Goal: Task Accomplishment & Management: Use online tool/utility

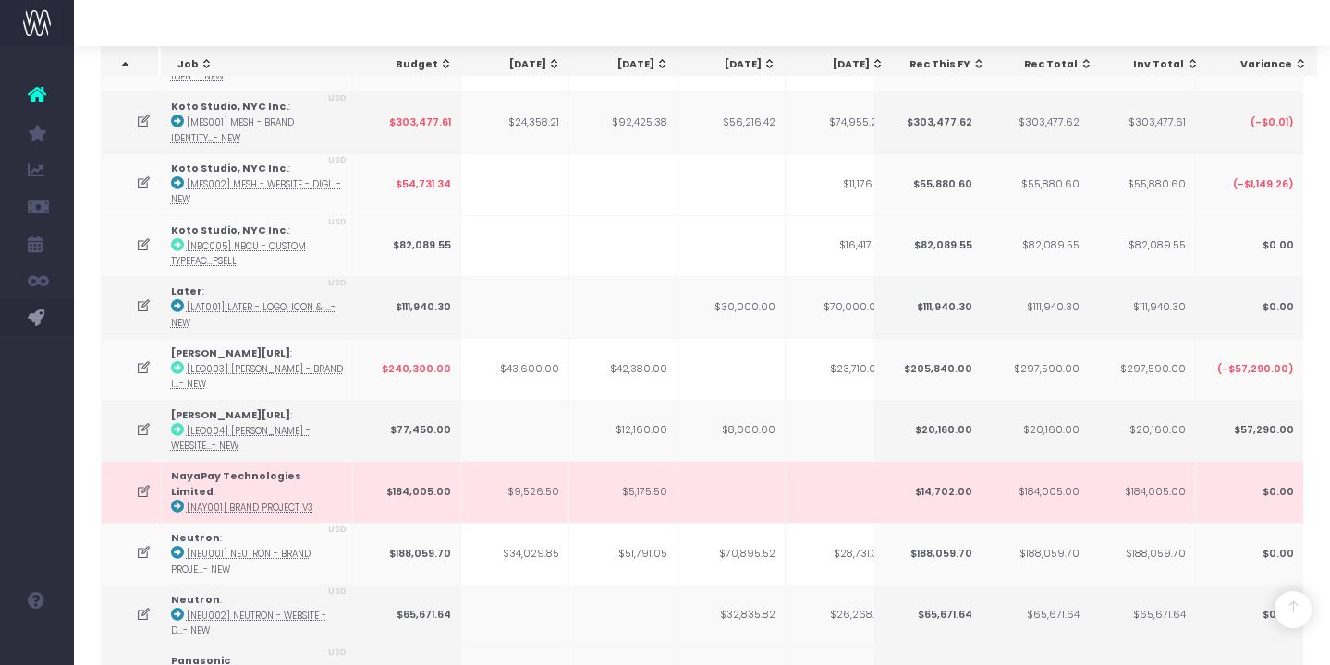
scroll to position [0, 433]
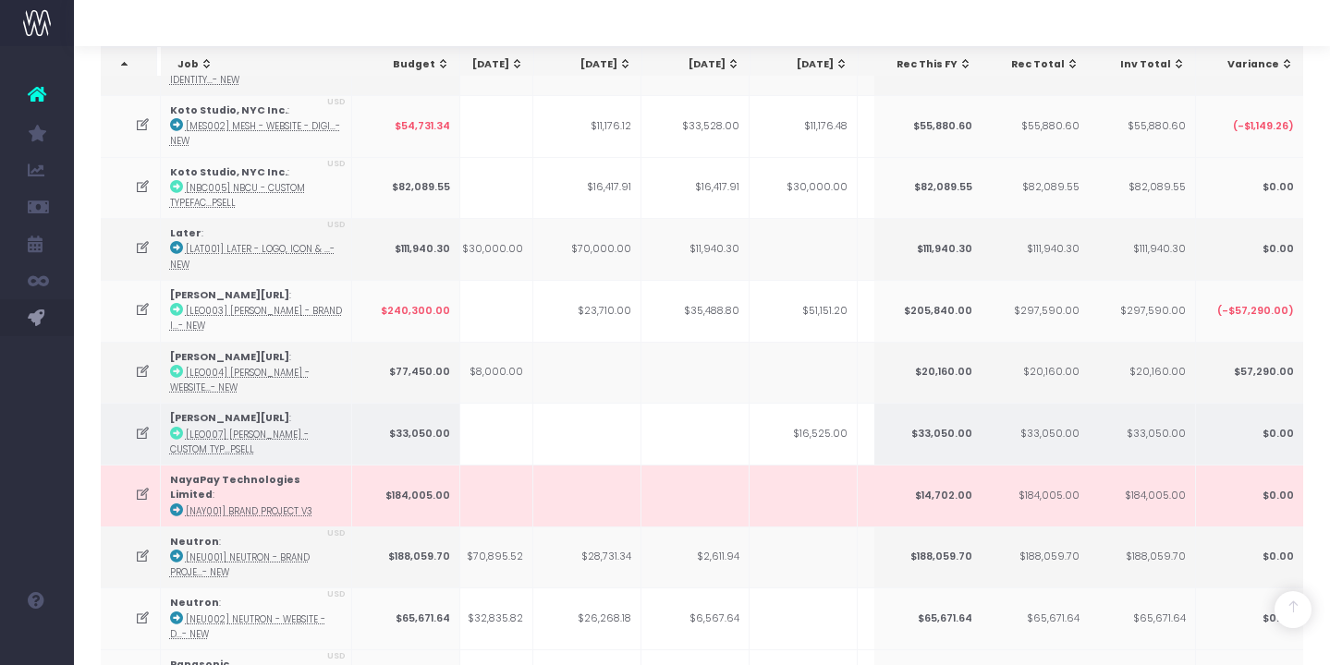
click at [136, 431] on icon at bounding box center [143, 434] width 16 height 16
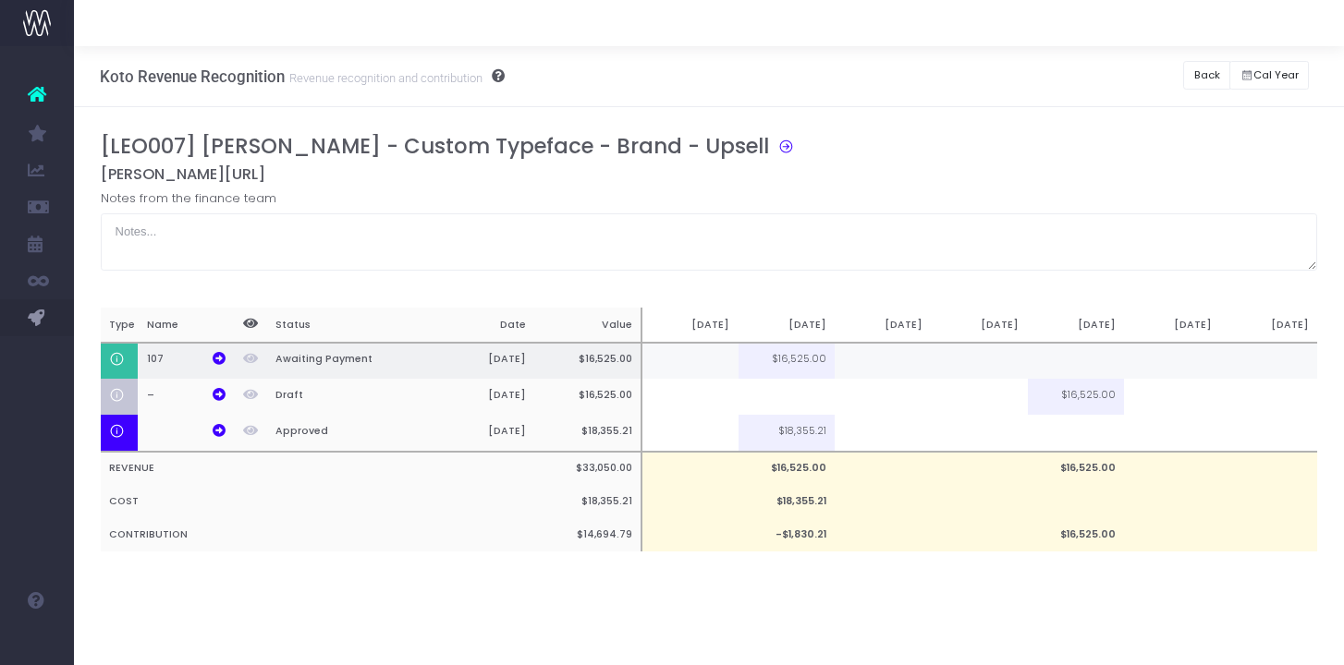
click at [813, 361] on td "$16,525.00" at bounding box center [786, 361] width 96 height 37
click at [864, 361] on td at bounding box center [883, 361] width 96 height 37
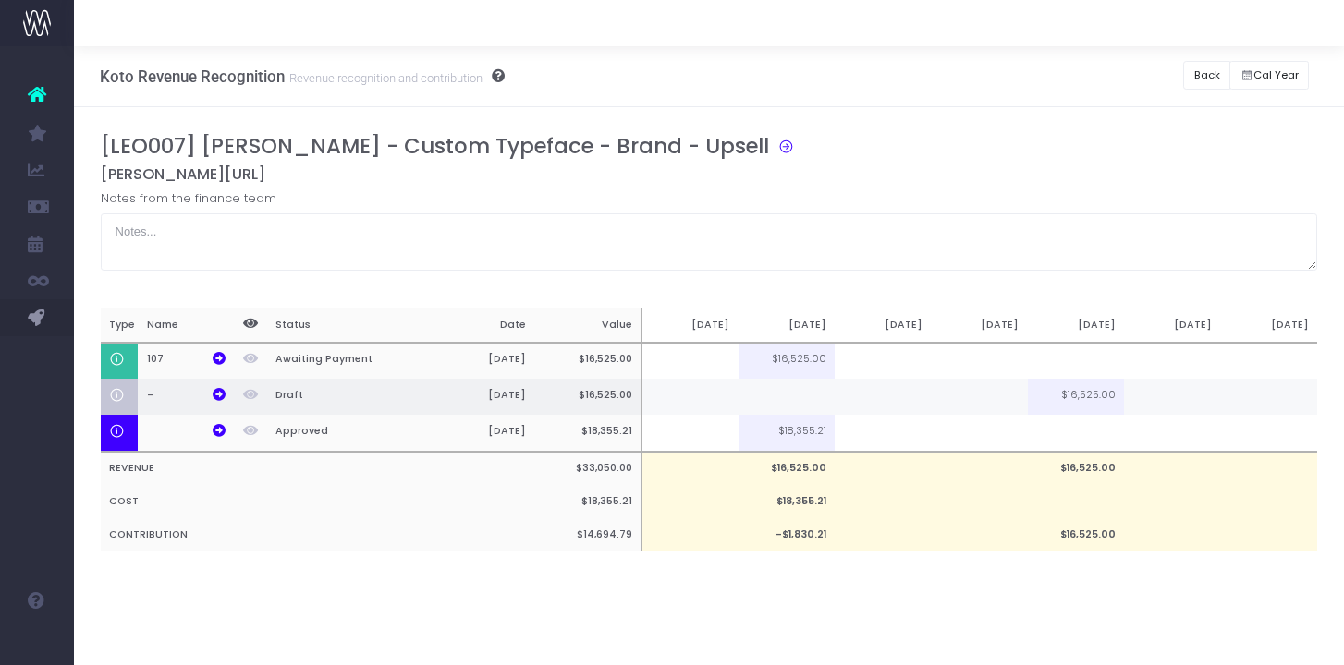
click at [822, 388] on td at bounding box center [786, 397] width 96 height 36
type input "40%"
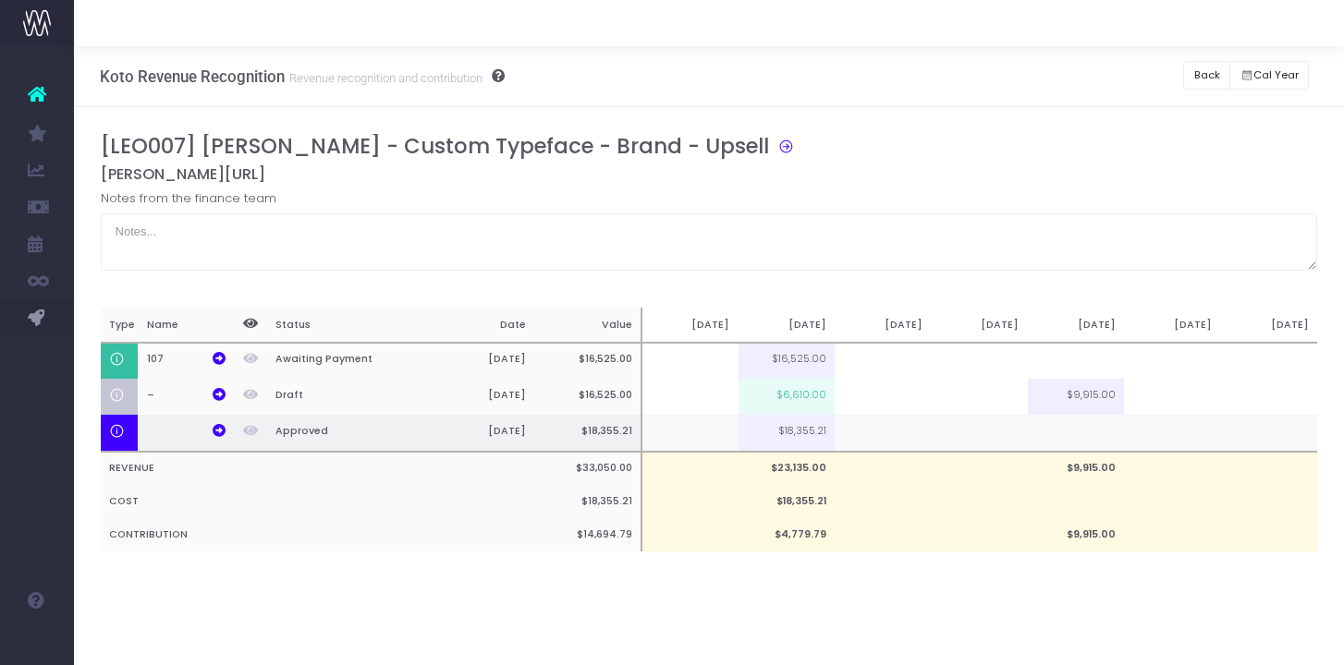
click at [848, 425] on td at bounding box center [883, 433] width 96 height 37
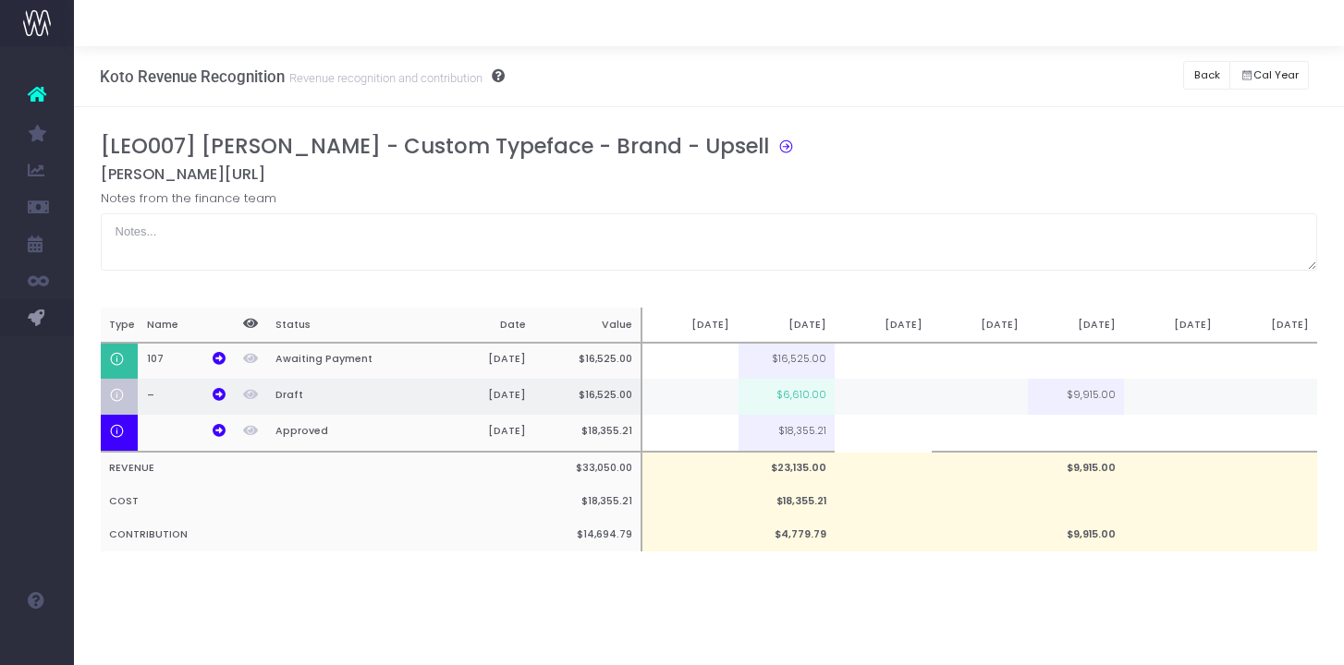
click at [854, 405] on td at bounding box center [883, 397] width 96 height 36
click at [823, 405] on td "$6,610.00" at bounding box center [786, 397] width 96 height 36
type input "$6,610.00"
click at [0, 0] on input "$6,610.00" at bounding box center [0, 0] width 0 height 0
click at [868, 405] on td at bounding box center [883, 397] width 96 height 36
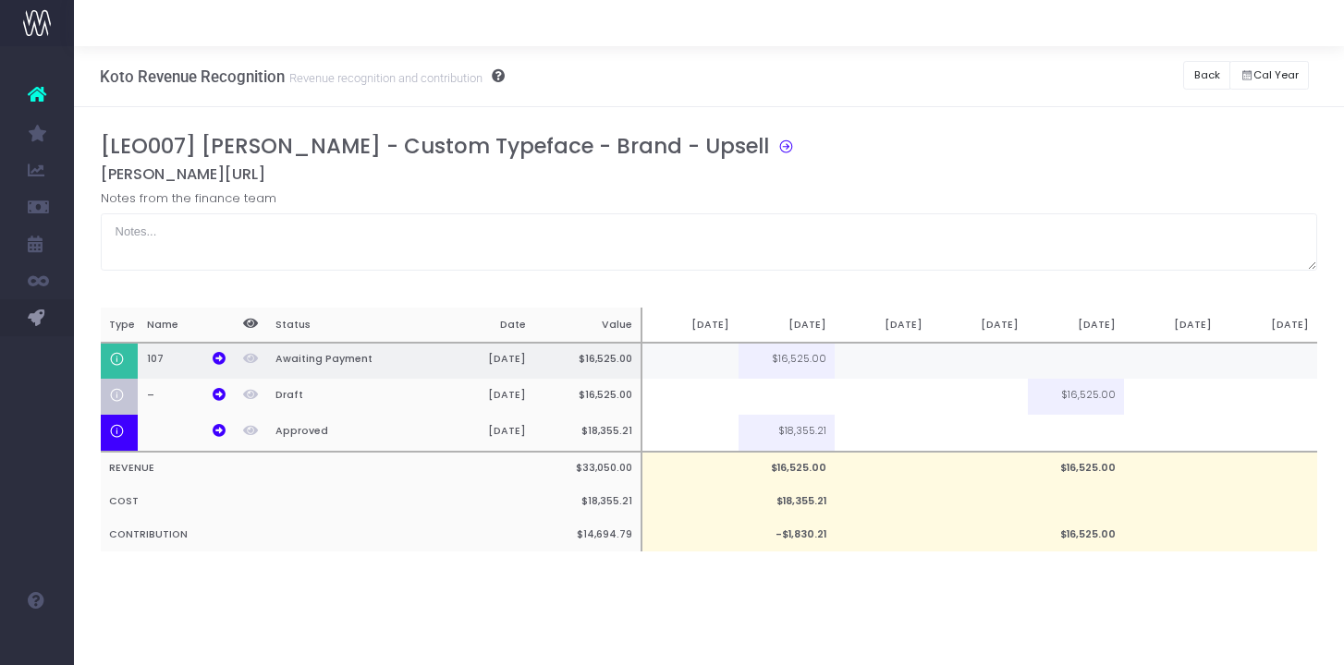
click at [916, 353] on td at bounding box center [883, 361] width 96 height 37
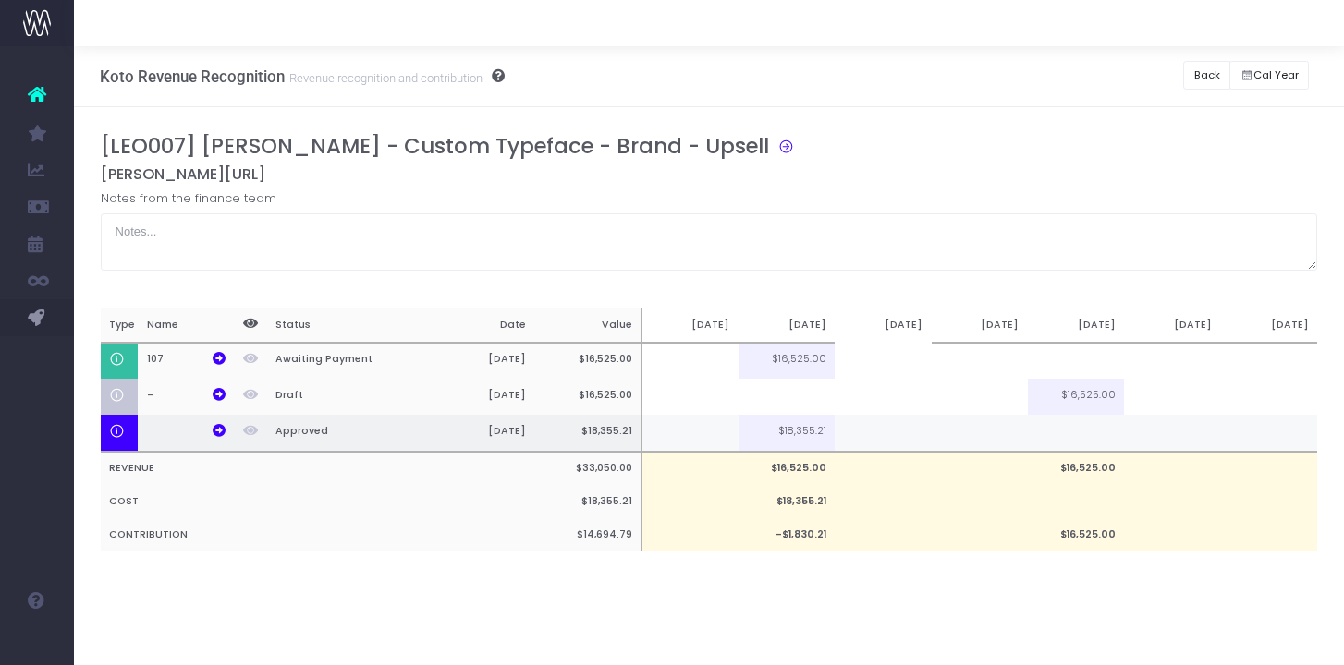
click at [811, 438] on td "$18,355.21" at bounding box center [786, 433] width 96 height 37
click at [818, 433] on td "$18,355.21" at bounding box center [786, 433] width 96 height 37
click at [869, 433] on td at bounding box center [883, 433] width 96 height 37
click at [1045, 435] on td at bounding box center [1076, 433] width 96 height 37
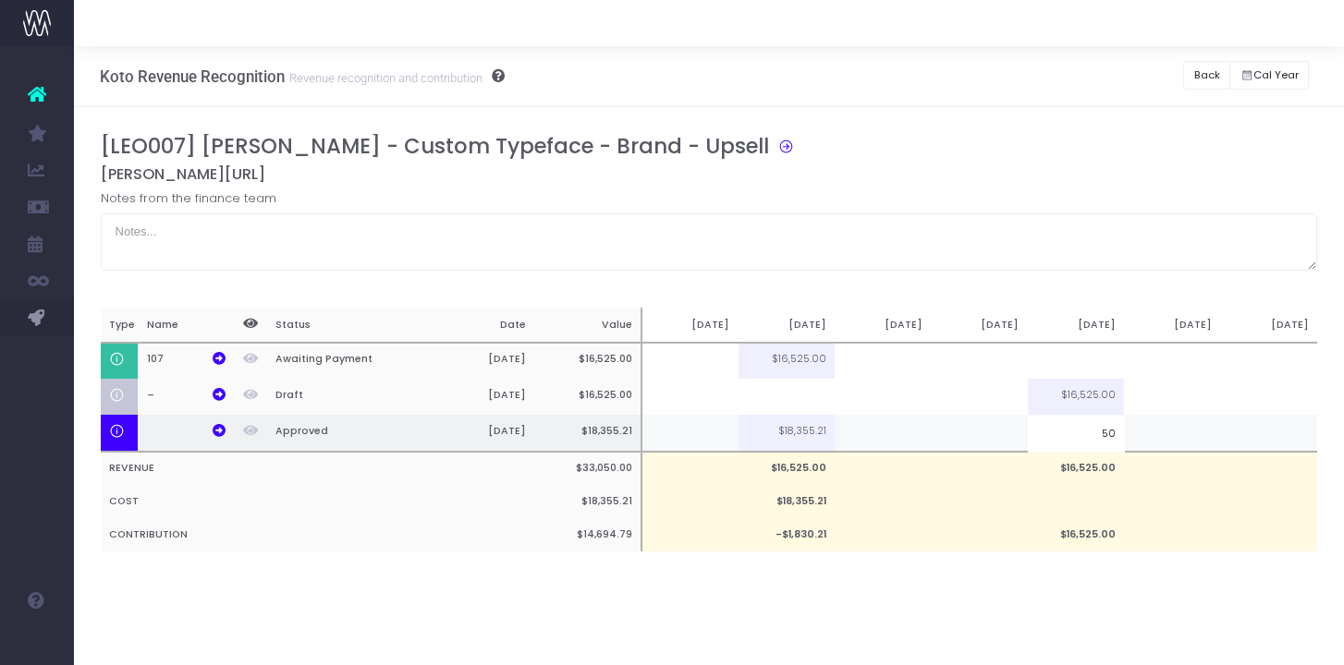
type input "50%"
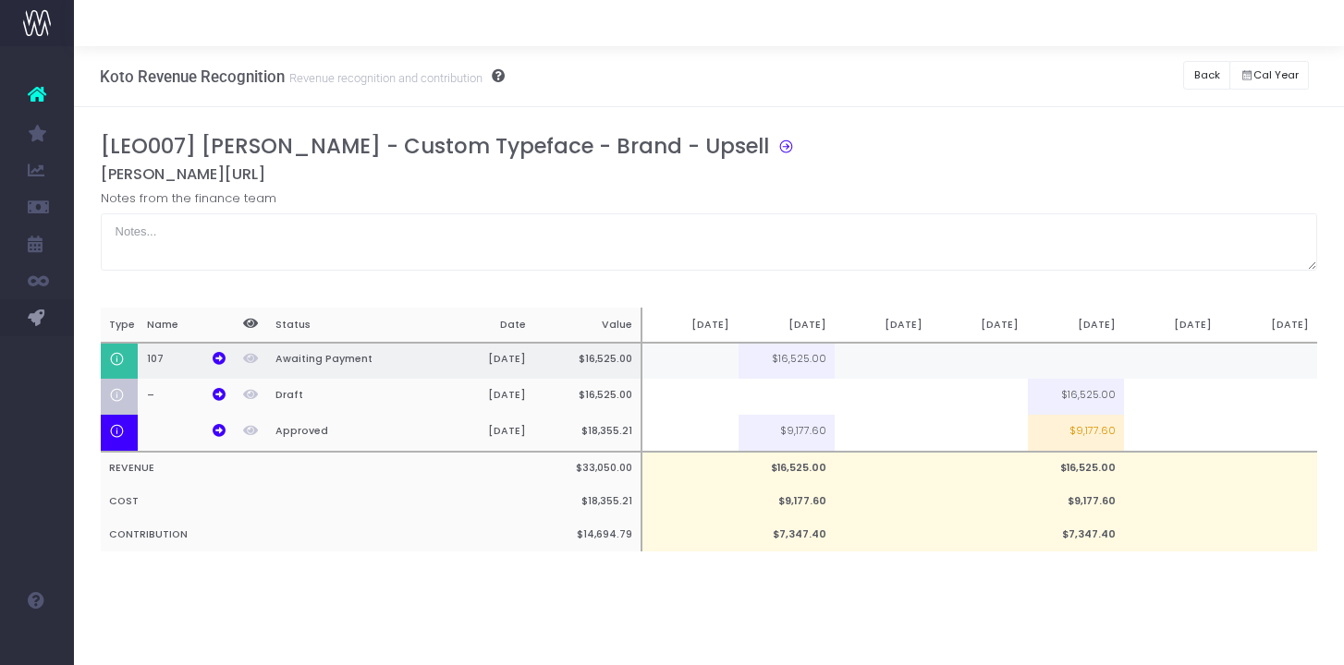
click at [868, 367] on td at bounding box center [883, 361] width 96 height 37
type input "5000"
click at [984, 362] on td at bounding box center [980, 361] width 96 height 37
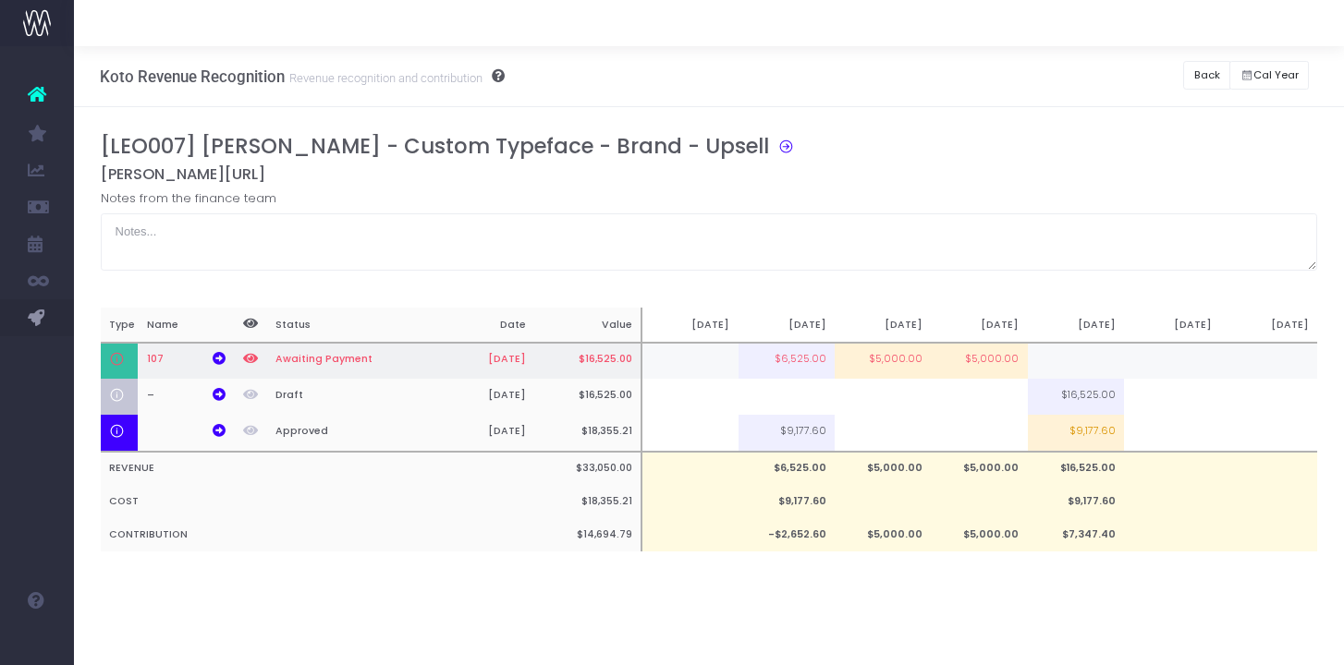
click at [982, 362] on td "$5,000.00" at bounding box center [980, 361] width 96 height 37
type input "$5,000.00"
click at [0, 0] on input "$5,000.00" at bounding box center [0, 0] width 0 height 0
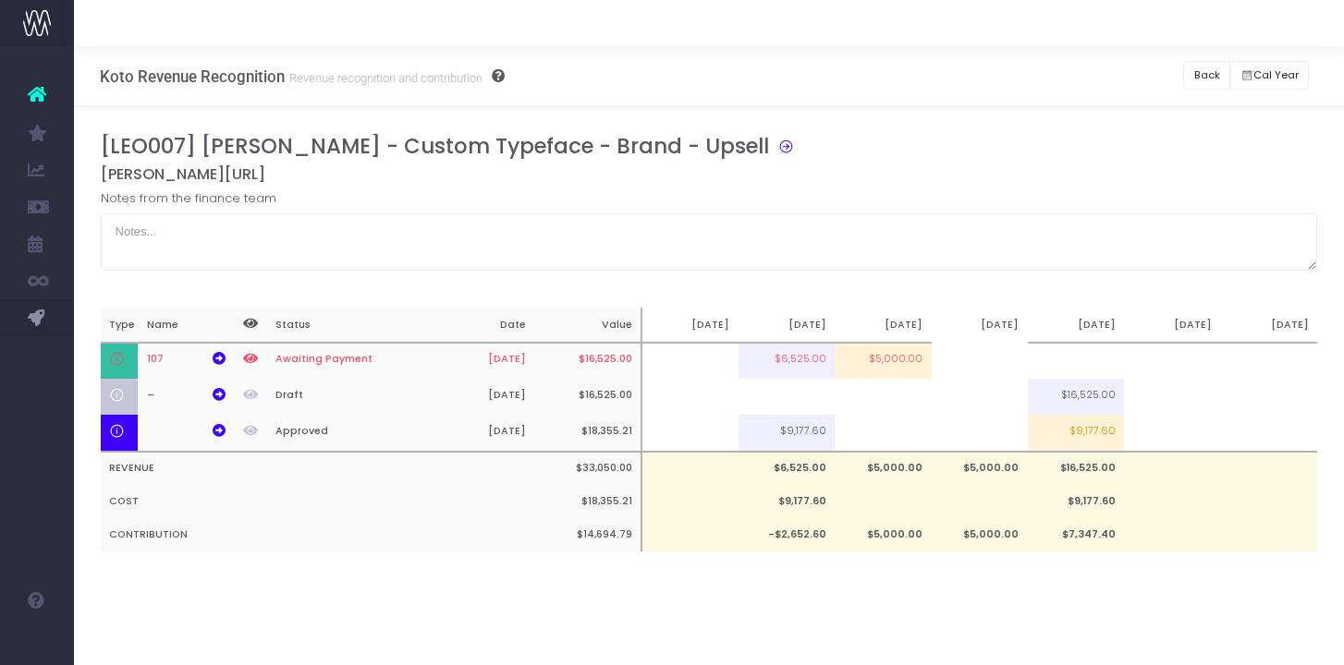
click at [965, 378] on input at bounding box center [980, 360] width 96 height 37
click at [965, 395] on td at bounding box center [980, 397] width 96 height 36
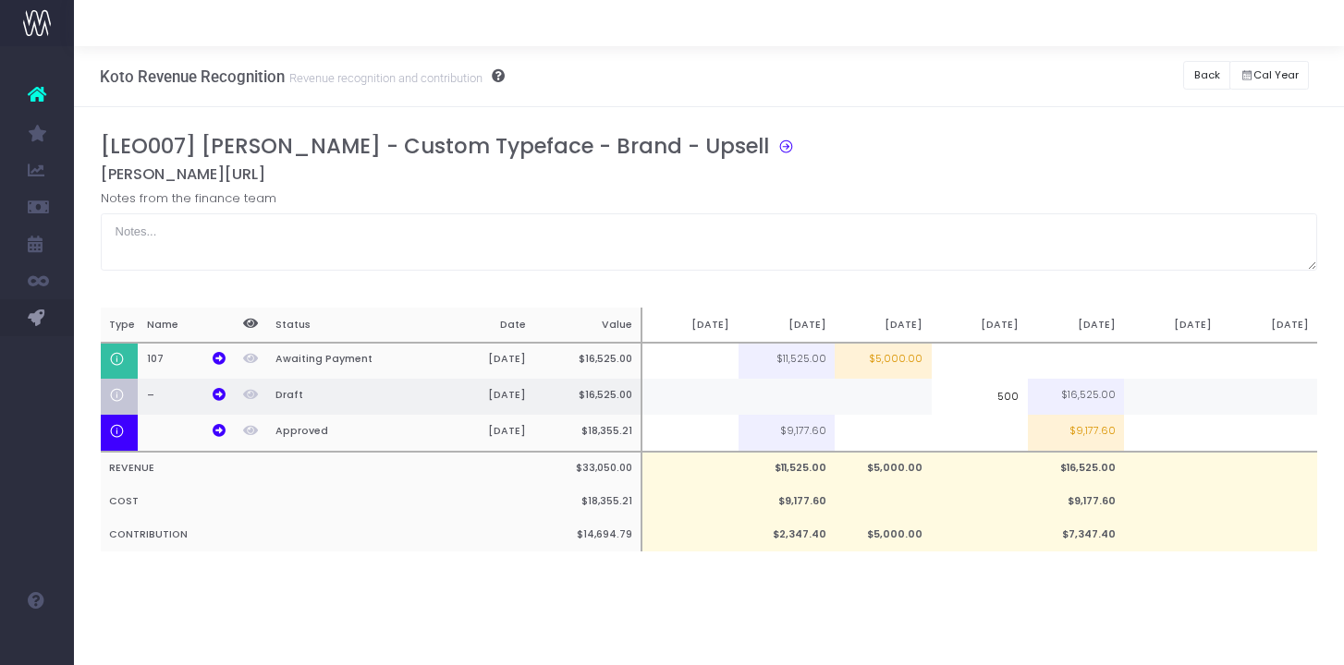
type input "5000"
click at [812, 397] on td at bounding box center [786, 397] width 96 height 36
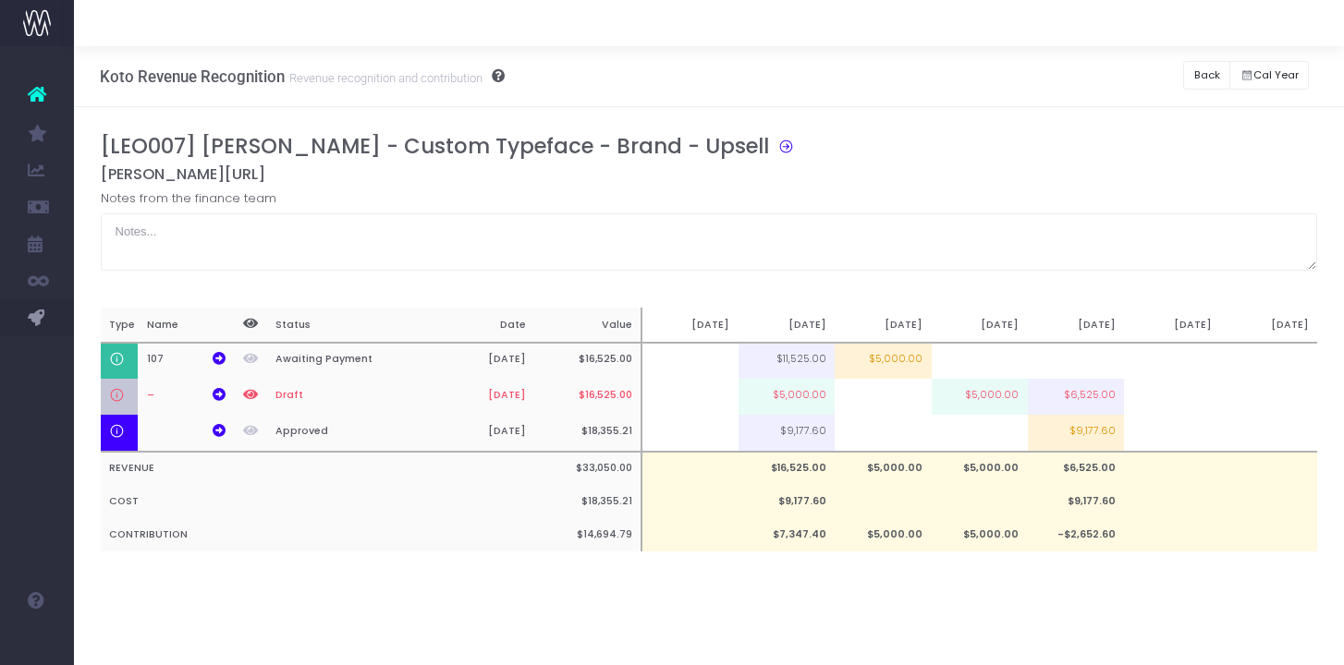
click at [812, 397] on td "$5,000.00" at bounding box center [786, 397] width 96 height 36
click at [0, 0] on input "$5,000.00" at bounding box center [0, 0] width 0 height 0
click at [812, 397] on td "$3,000.00" at bounding box center [786, 397] width 96 height 36
click at [0, 0] on input "$3,000.00" at bounding box center [0, 0] width 0 height 0
type input "1000"
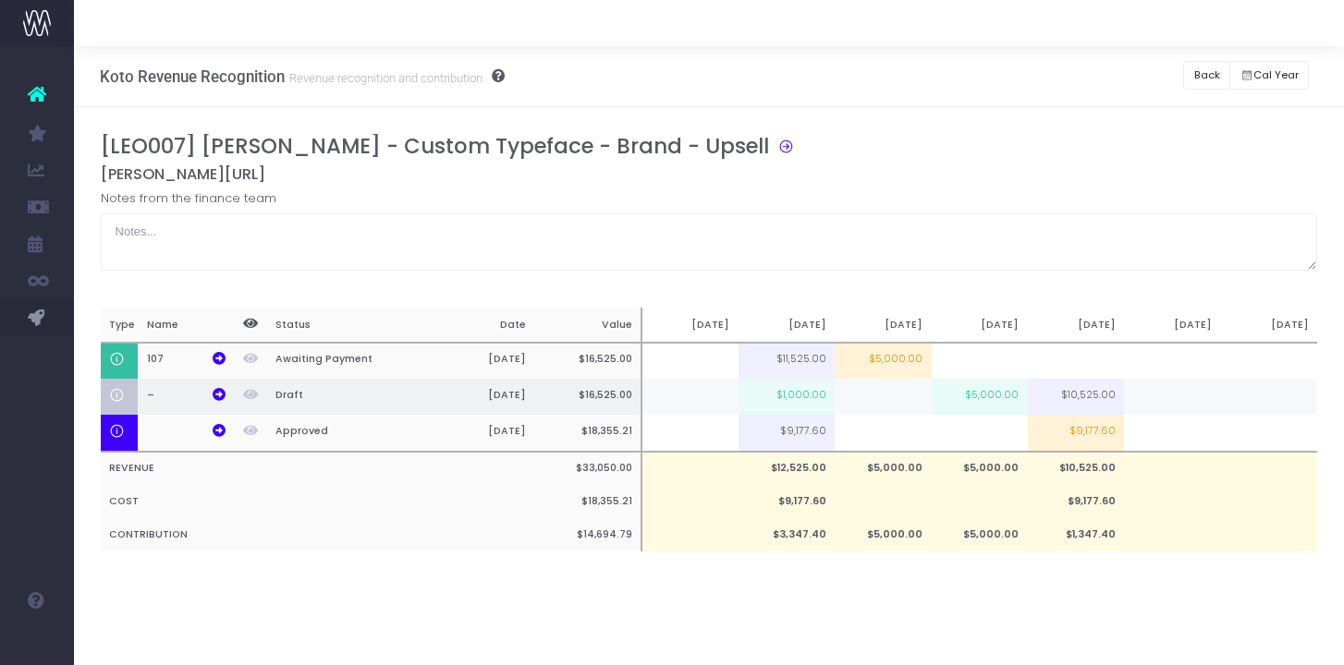
click at [879, 392] on td at bounding box center [883, 397] width 96 height 36
type input "1000"
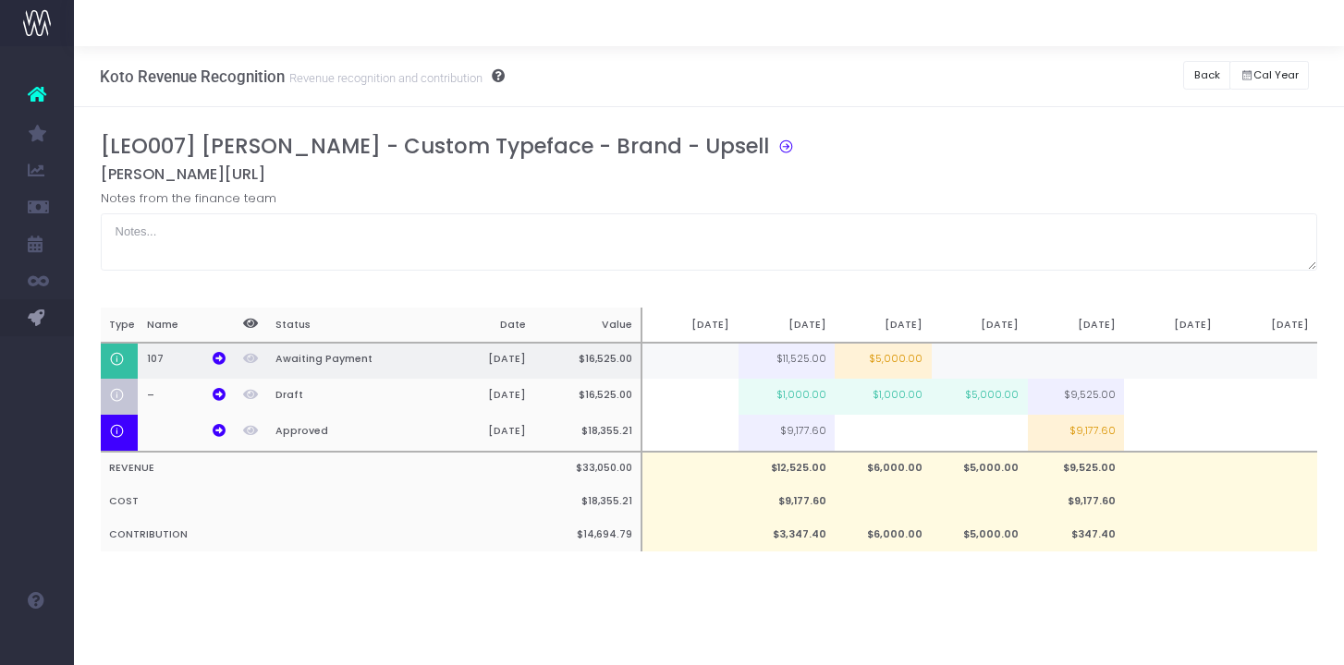
click at [975, 363] on td at bounding box center [980, 361] width 96 height 37
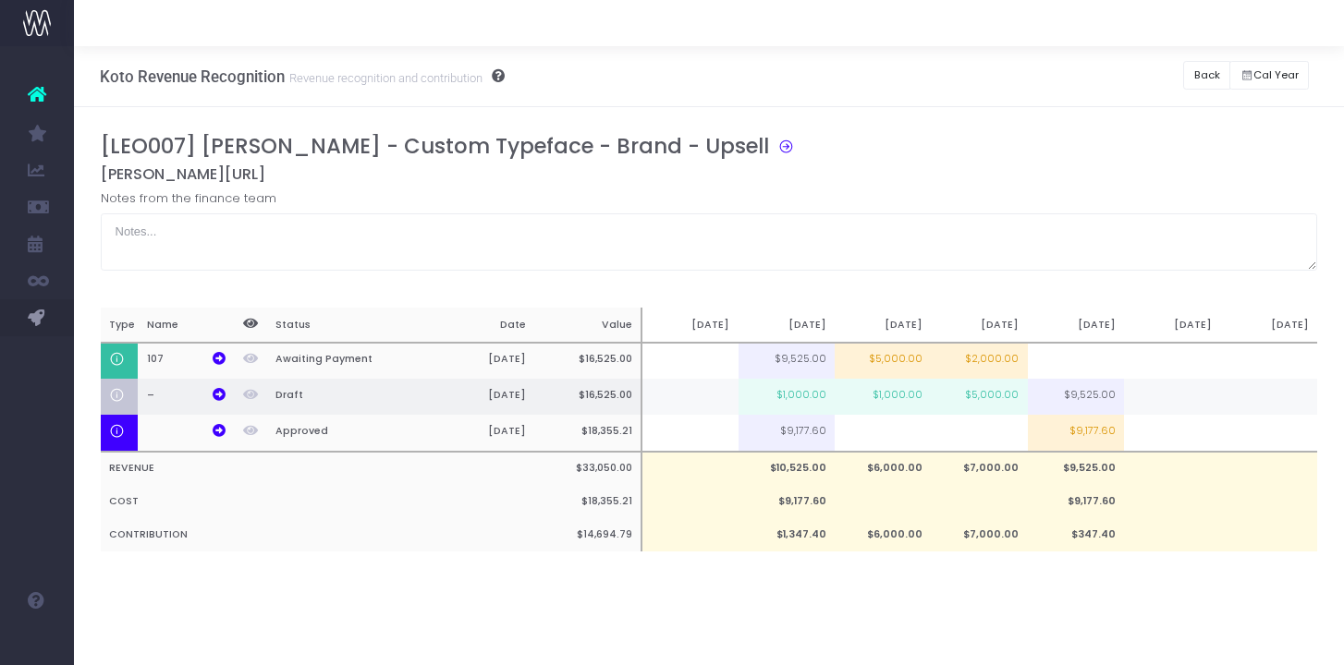
click at [968, 394] on td "$5,000.00" at bounding box center [980, 397] width 96 height 36
click at [907, 394] on td "$1,000.00" at bounding box center [883, 397] width 96 height 36
click at [1035, 403] on td "$8,525.00" at bounding box center [1076, 397] width 96 height 36
click at [1068, 399] on td "$8,525.00" at bounding box center [1076, 397] width 96 height 36
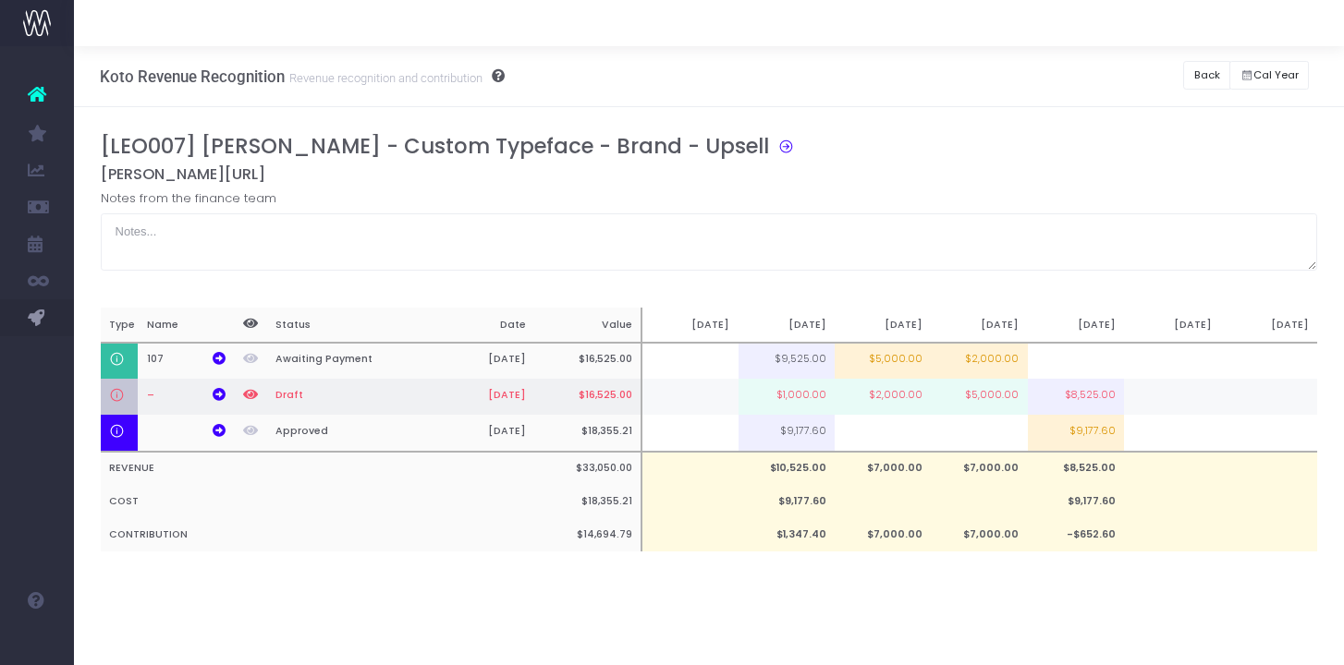
click at [1078, 399] on td "$8,525.00" at bounding box center [1076, 397] width 96 height 36
click at [1018, 399] on td "$5,000.00" at bounding box center [980, 397] width 96 height 36
type input "$4,000.00"
click at [978, 583] on div "[LEO007] Leonardo - Custom Typeface - Brand - Upsell Leonardo.ai Notes from the…" at bounding box center [709, 361] width 1217 height 455
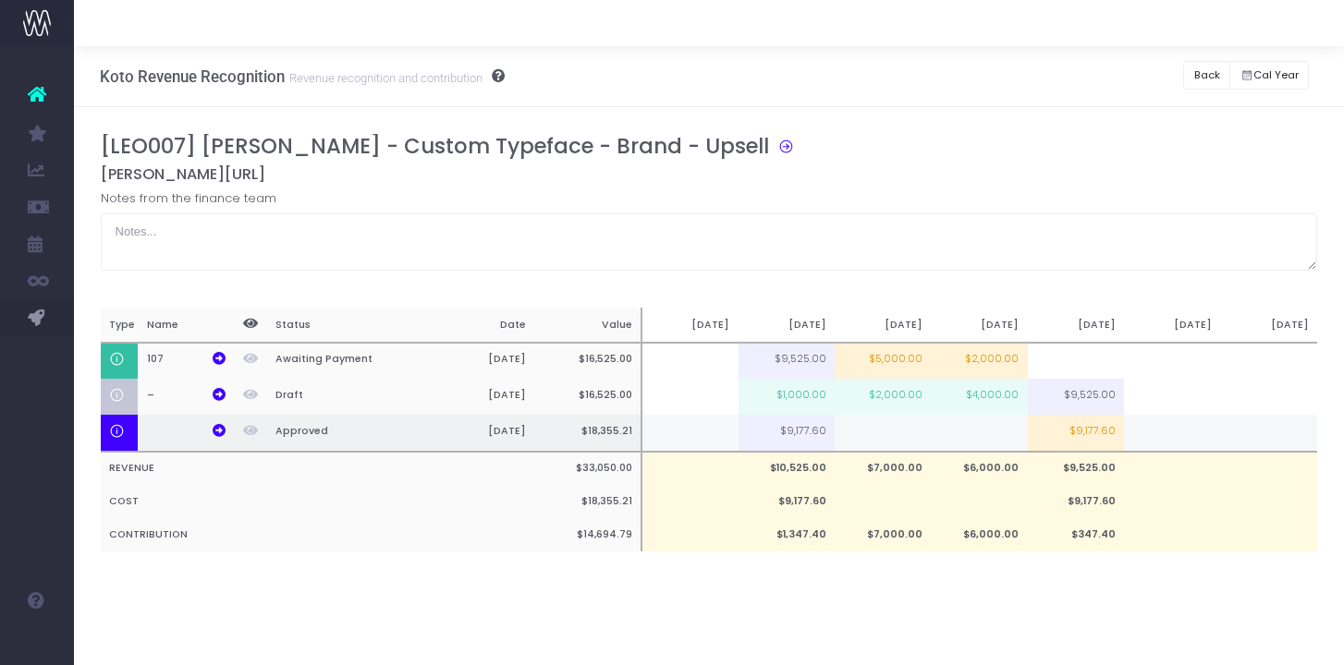
click at [898, 444] on td at bounding box center [883, 433] width 96 height 37
type input "9177.6"
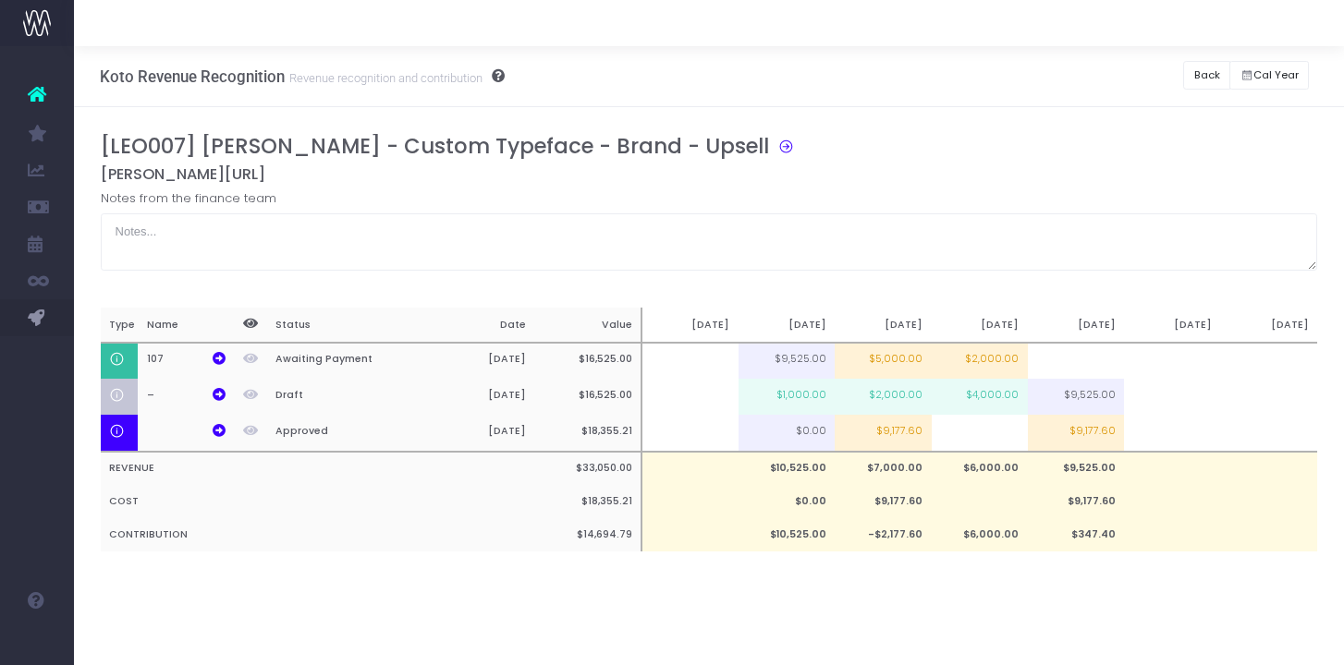
click at [854, 577] on div "[LEO007] Leonardo - Custom Typeface - Brand - Upsell Leonardo.ai Notes from the…" at bounding box center [709, 361] width 1217 height 455
click at [988, 437] on td at bounding box center [980, 433] width 96 height 37
type input "3"
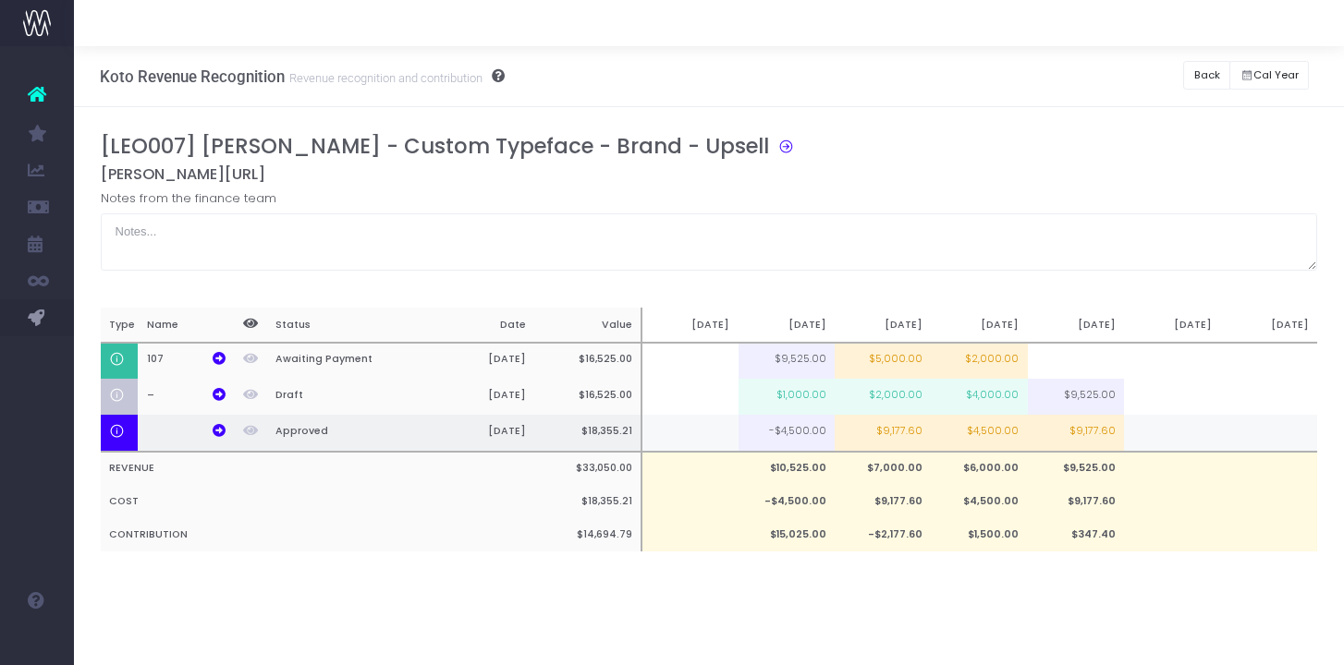
click at [902, 434] on td "$9,177.60" at bounding box center [883, 433] width 96 height 37
click at [865, 575] on div "[LEO007] Leonardo - Custom Typeface - Brand - Upsell Leonardo.ai Notes from the…" at bounding box center [709, 361] width 1217 height 455
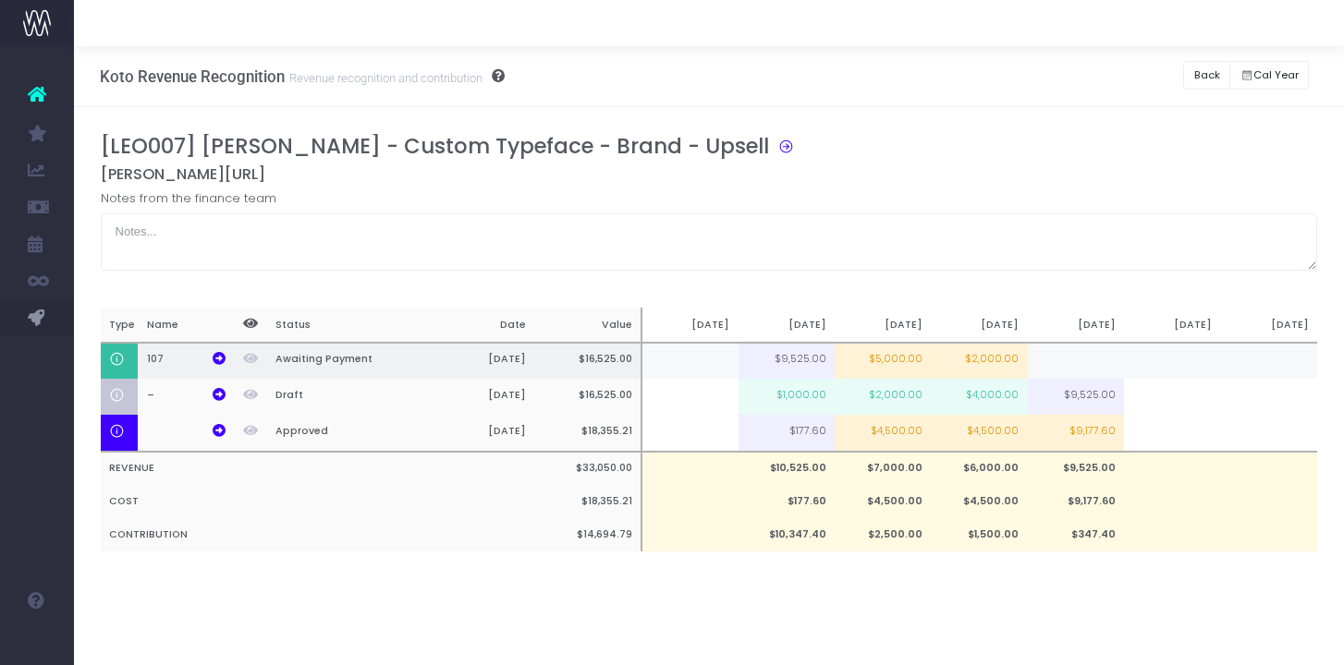
click at [969, 365] on td "$2,000.00" at bounding box center [980, 361] width 96 height 37
click at [969, 365] on td "$3,000.00" at bounding box center [980, 361] width 96 height 37
type input "4"
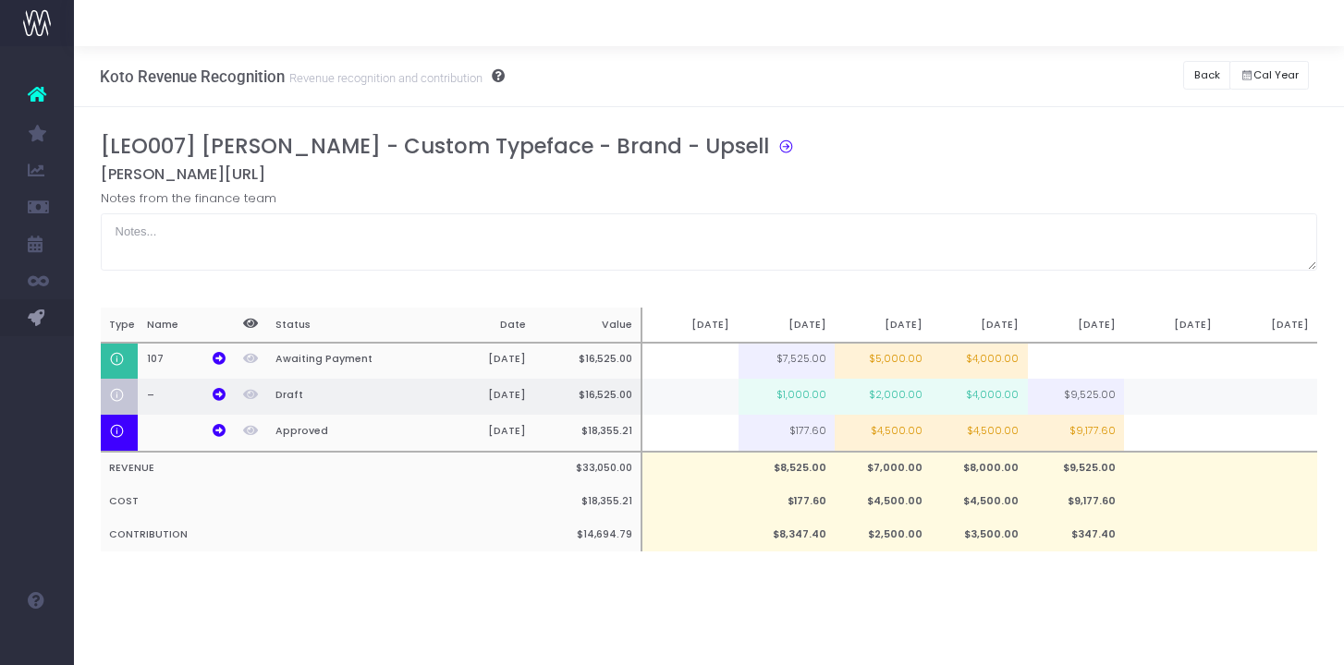
click at [968, 410] on td "$4,000.00" at bounding box center [980, 397] width 96 height 36
click at [990, 403] on td "$5,000.00" at bounding box center [980, 397] width 96 height 36
click at [990, 403] on input "$5,000.00" at bounding box center [980, 397] width 96 height 36
click at [1068, 403] on td "$8,525.00" at bounding box center [1076, 397] width 96 height 36
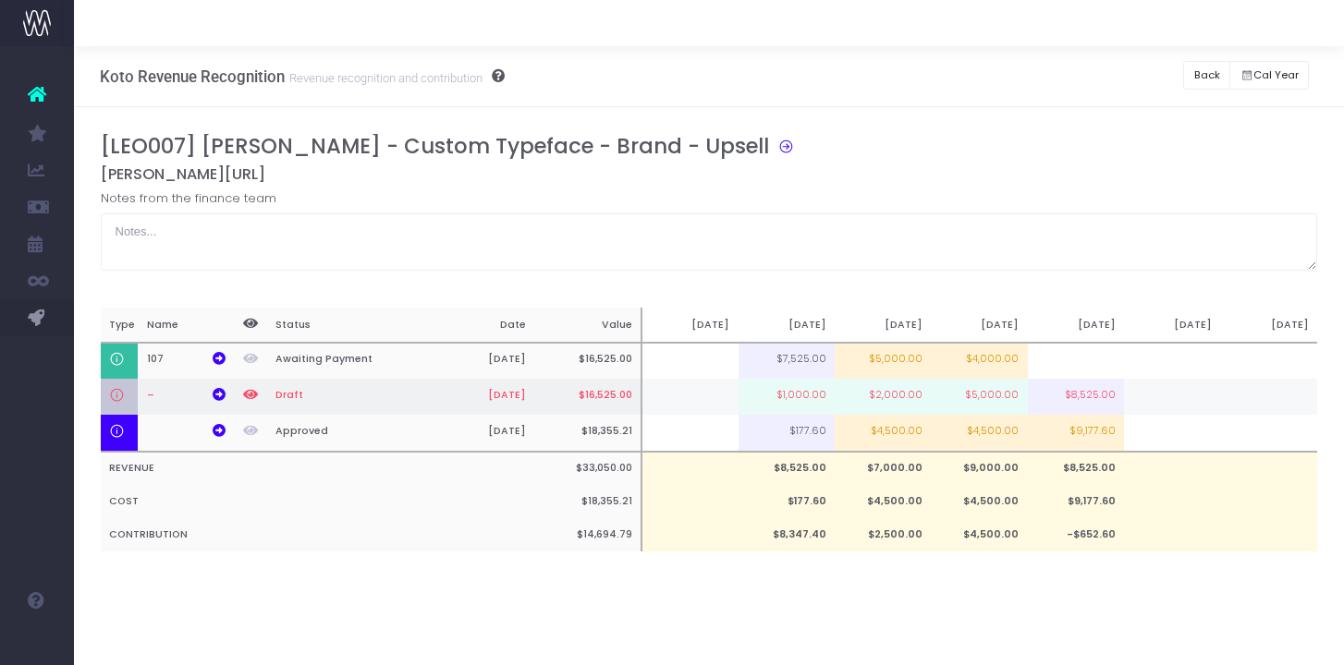
click at [1087, 392] on td "$8,525.00" at bounding box center [1076, 397] width 96 height 36
click at [1017, 398] on td "$5,000.00" at bounding box center [980, 397] width 96 height 36
click at [1017, 398] on input "$5,000.00" at bounding box center [980, 397] width 96 height 36
type input "3"
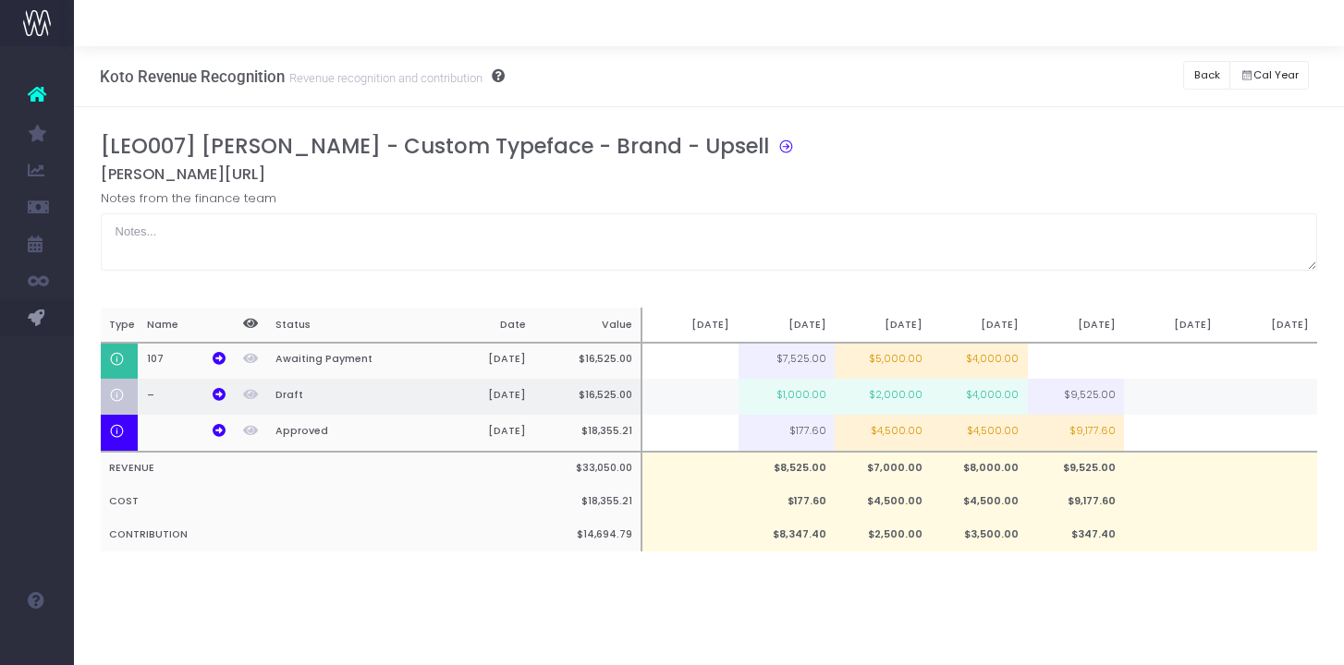
click at [810, 387] on td "$1,000.00" at bounding box center [786, 397] width 96 height 36
click at [825, 396] on td "$3,000.00" at bounding box center [786, 397] width 96 height 36
click at [0, 0] on input "$3,000.00" at bounding box center [0, 0] width 0 height 0
type input "1000"
click at [1092, 404] on td "$9,525.00" at bounding box center [1076, 397] width 96 height 36
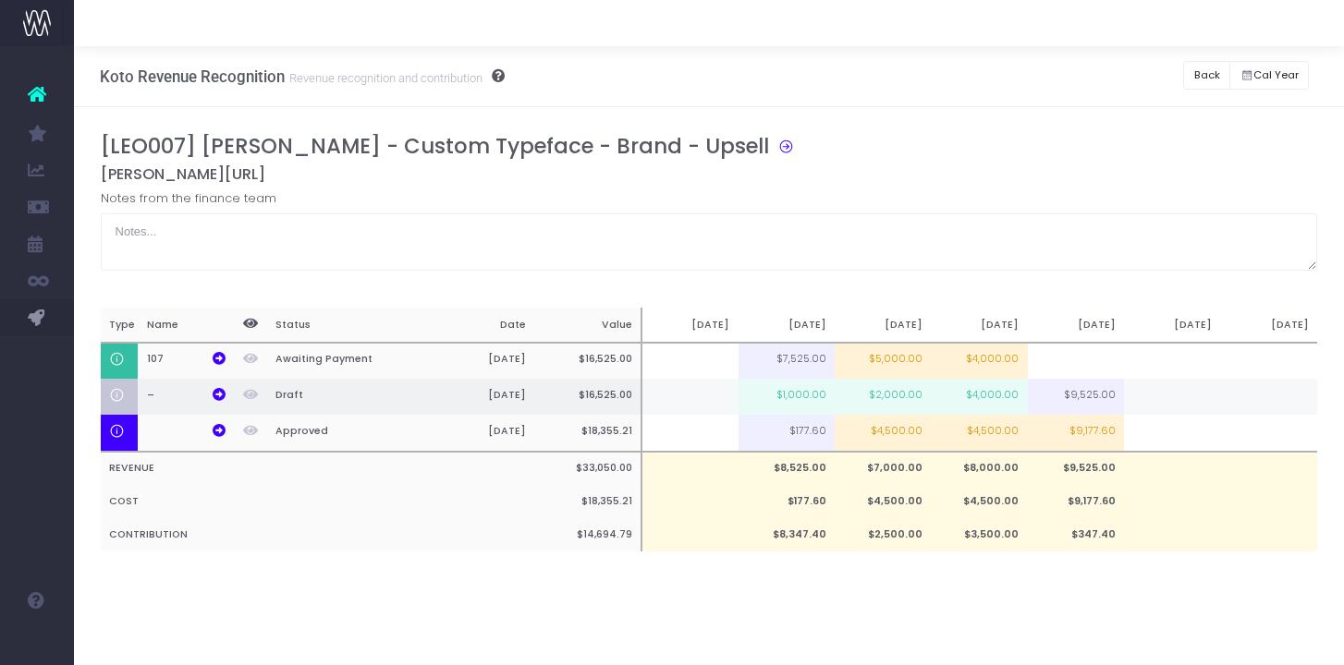
click at [1092, 404] on td "$9,525.00" at bounding box center [1076, 397] width 96 height 36
click at [987, 213] on div "Notes from the finance team" at bounding box center [709, 229] width 1217 height 81
click at [1213, 80] on button "Back" at bounding box center [1206, 75] width 47 height 29
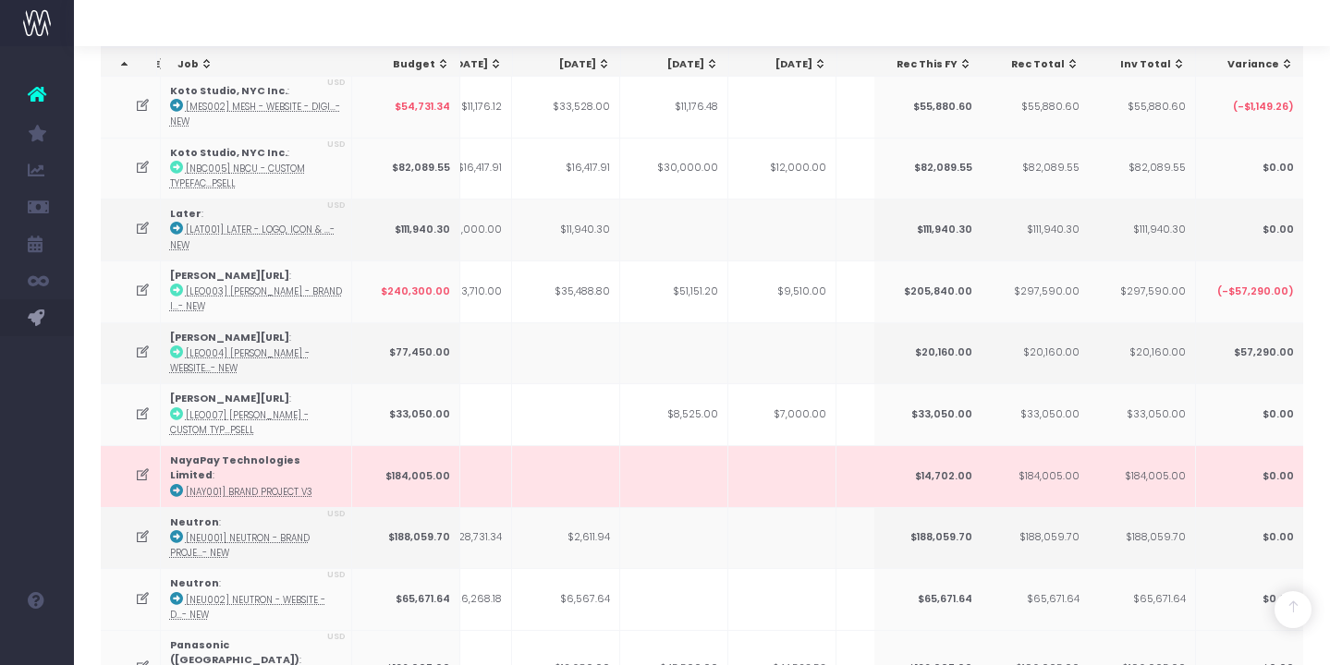
scroll to position [0, 415]
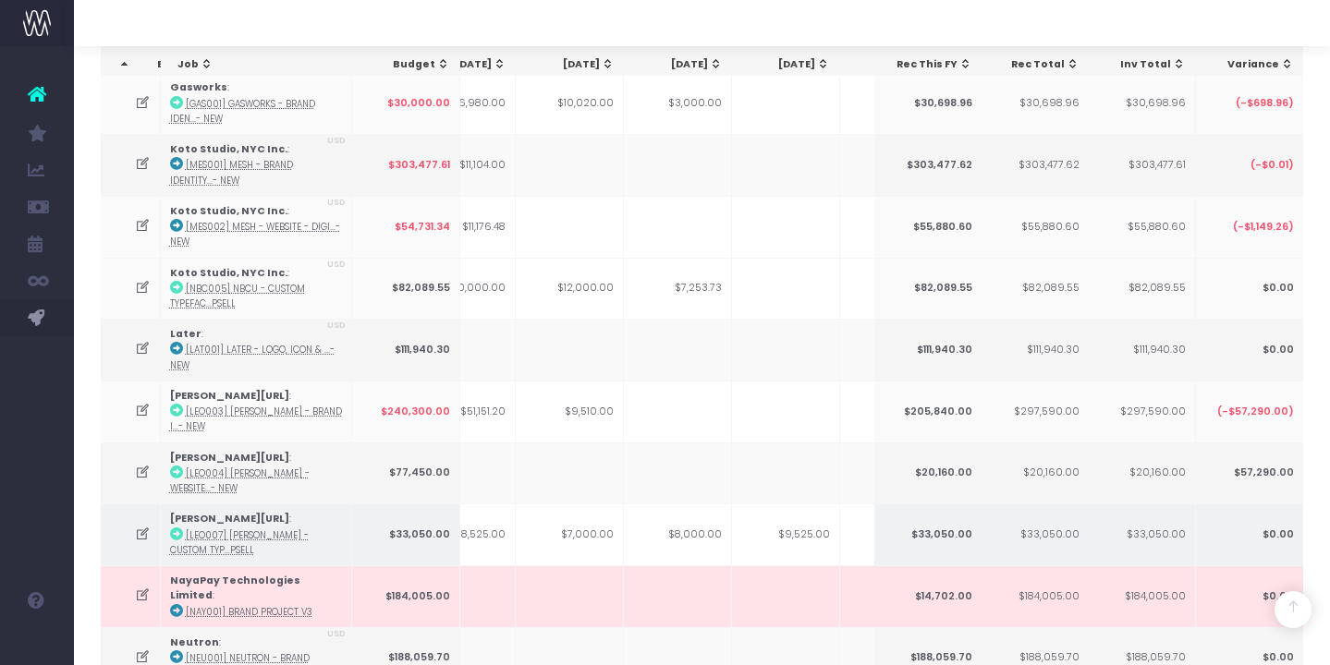
click at [143, 533] on icon at bounding box center [143, 535] width 16 height 16
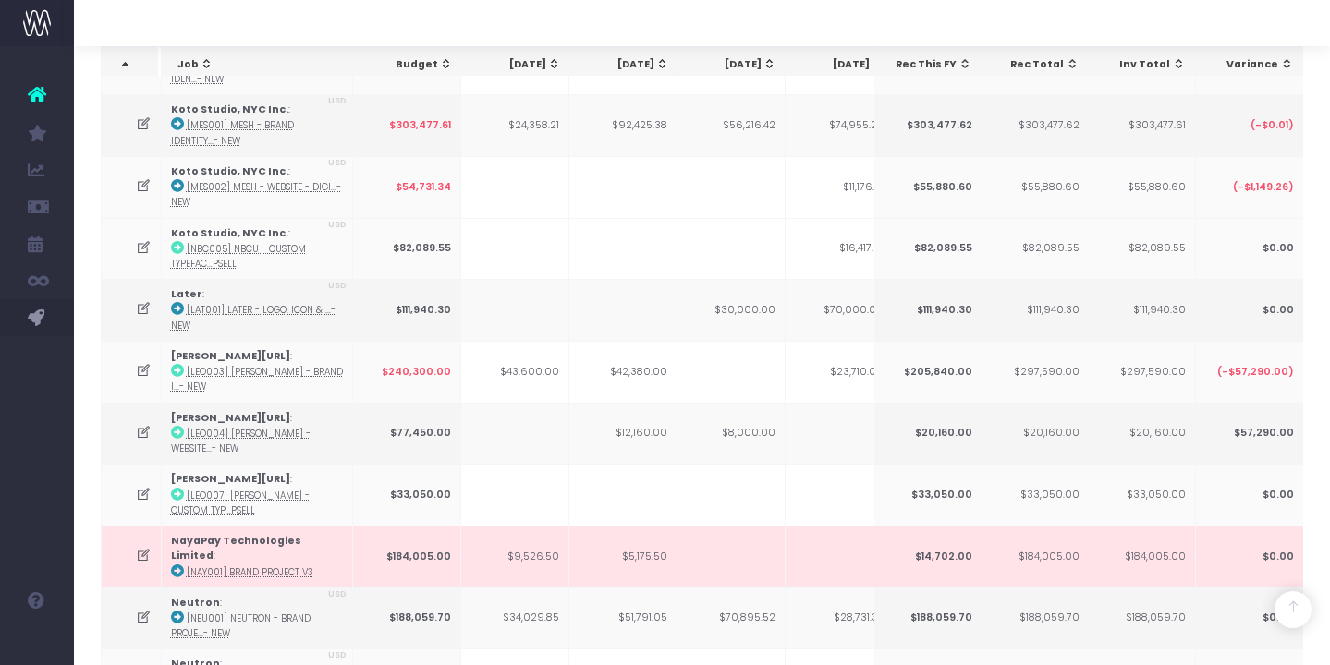
scroll to position [445, 0]
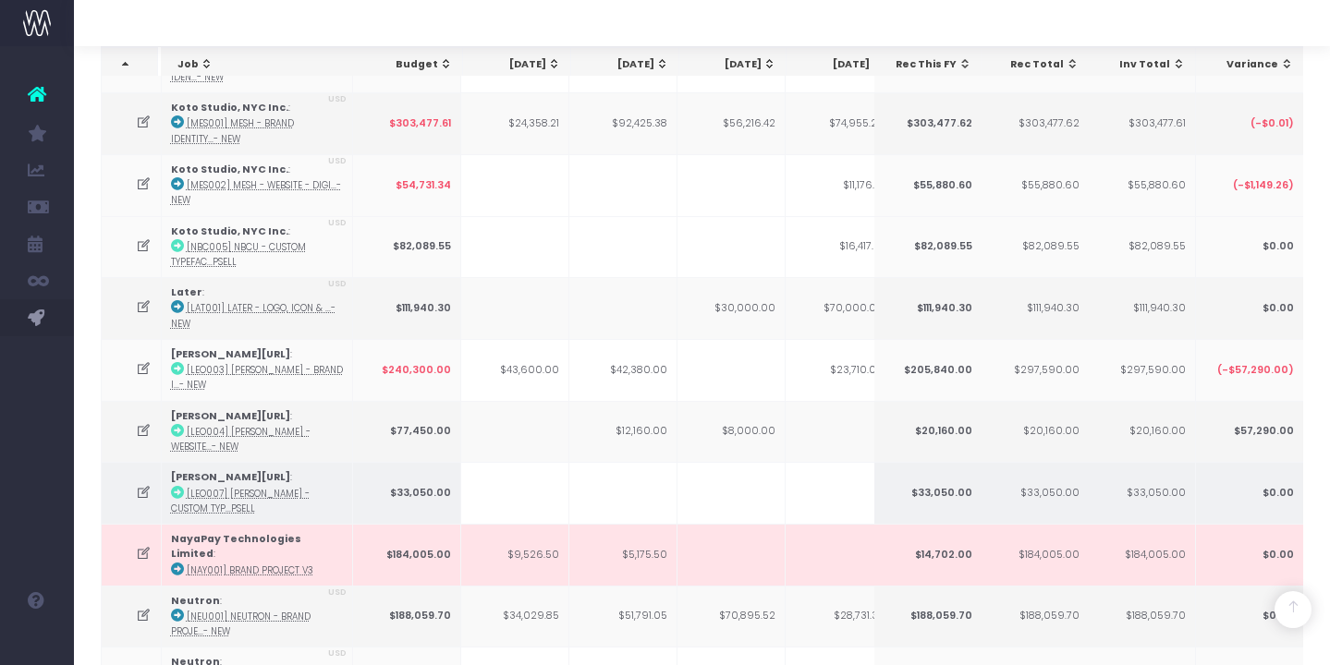
click at [142, 485] on icon at bounding box center [144, 493] width 16 height 16
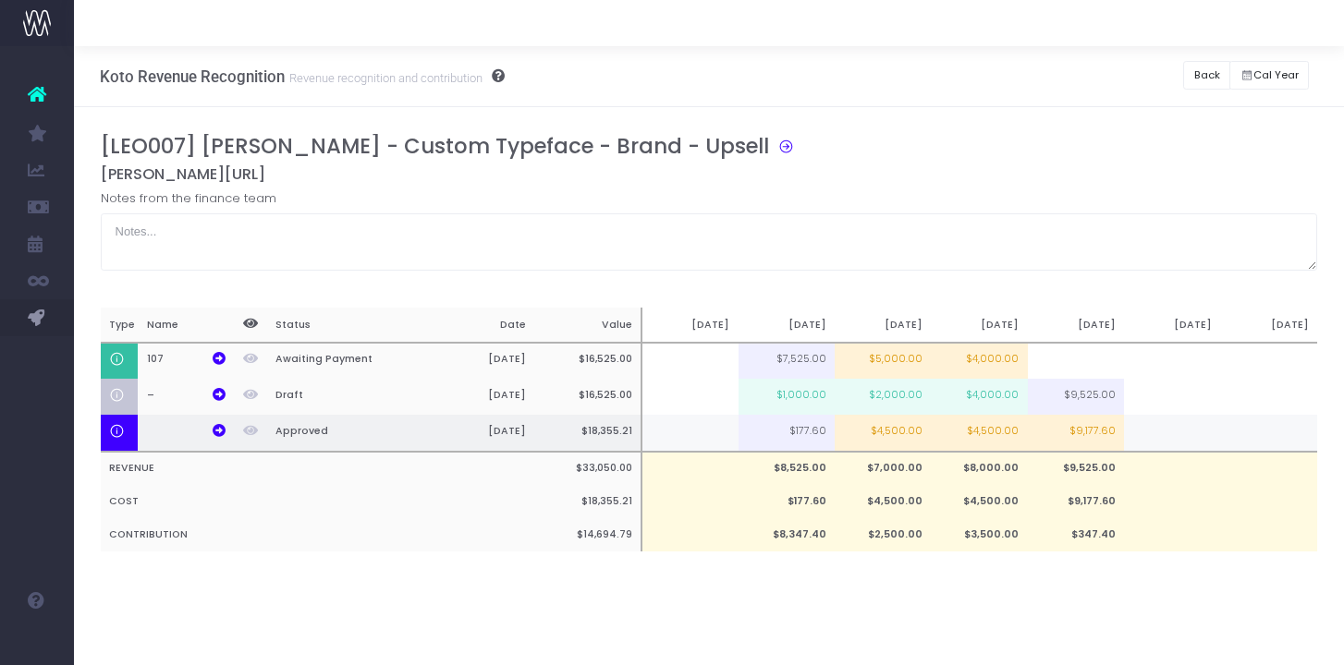
click at [896, 443] on td "$4,500.00" at bounding box center [883, 433] width 96 height 37
click at [991, 428] on td "$4,500.00" at bounding box center [980, 433] width 96 height 37
click at [1079, 435] on td "$9,177.60" at bounding box center [1076, 433] width 96 height 37
click at [885, 435] on td "$5,000.00" at bounding box center [883, 433] width 96 height 37
click at [994, 427] on td "$4,000.00" at bounding box center [980, 433] width 96 height 37
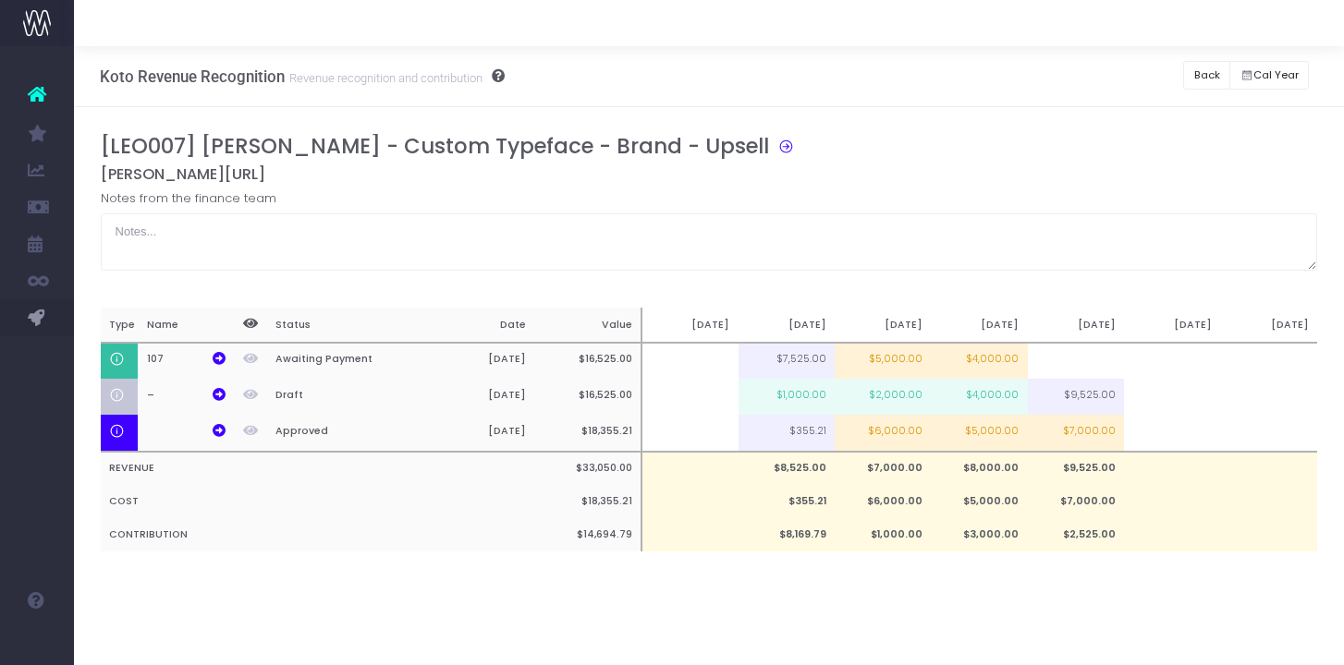
click at [946, 566] on div "[LEO007] Leonardo - Custom Typeface - Brand - Upsell Leonardo.ai Notes from the…" at bounding box center [709, 361] width 1217 height 455
click at [933, 288] on div "[LEO007] Leonardo - Custom Typeface - Brand - Upsell Leonardo.ai Notes from the…" at bounding box center [709, 361] width 1217 height 455
click at [901, 438] on td "$6,000.00" at bounding box center [883, 433] width 96 height 37
click at [1055, 430] on td "$7,000.00" at bounding box center [1076, 433] width 96 height 37
click at [1187, 530] on td at bounding box center [1172, 534] width 96 height 33
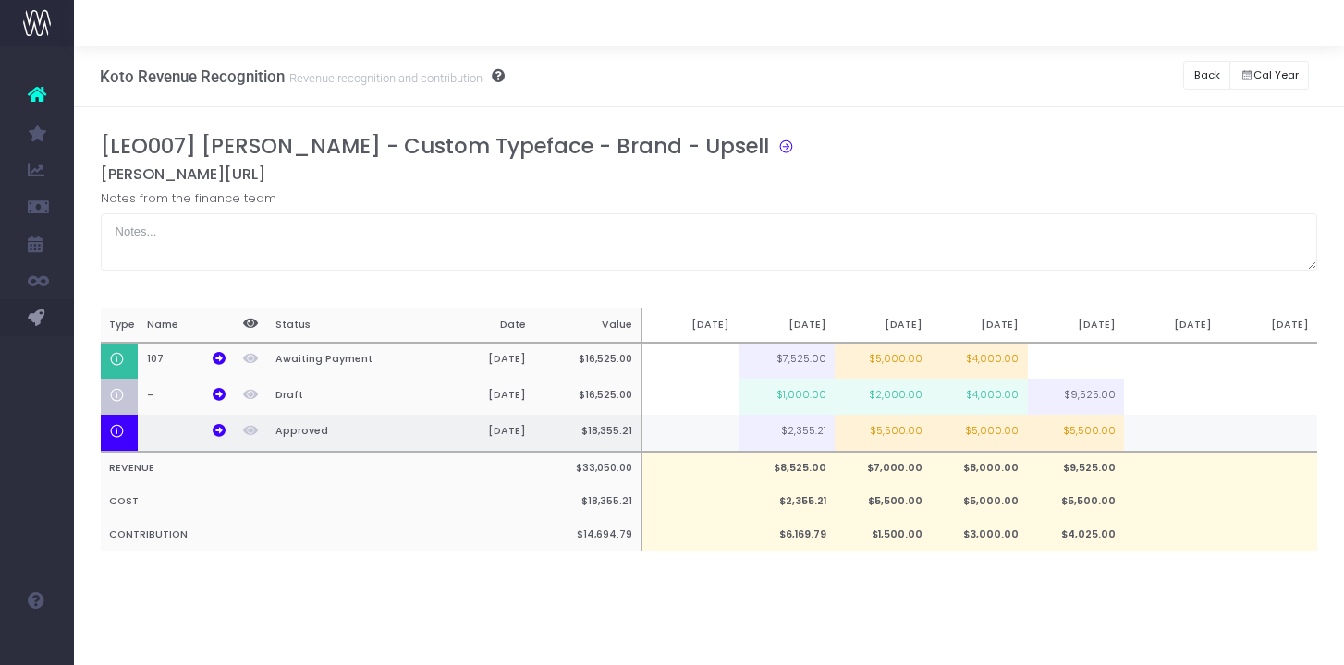
click at [987, 439] on td "$5,000.00" at bounding box center [980, 433] width 96 height 37
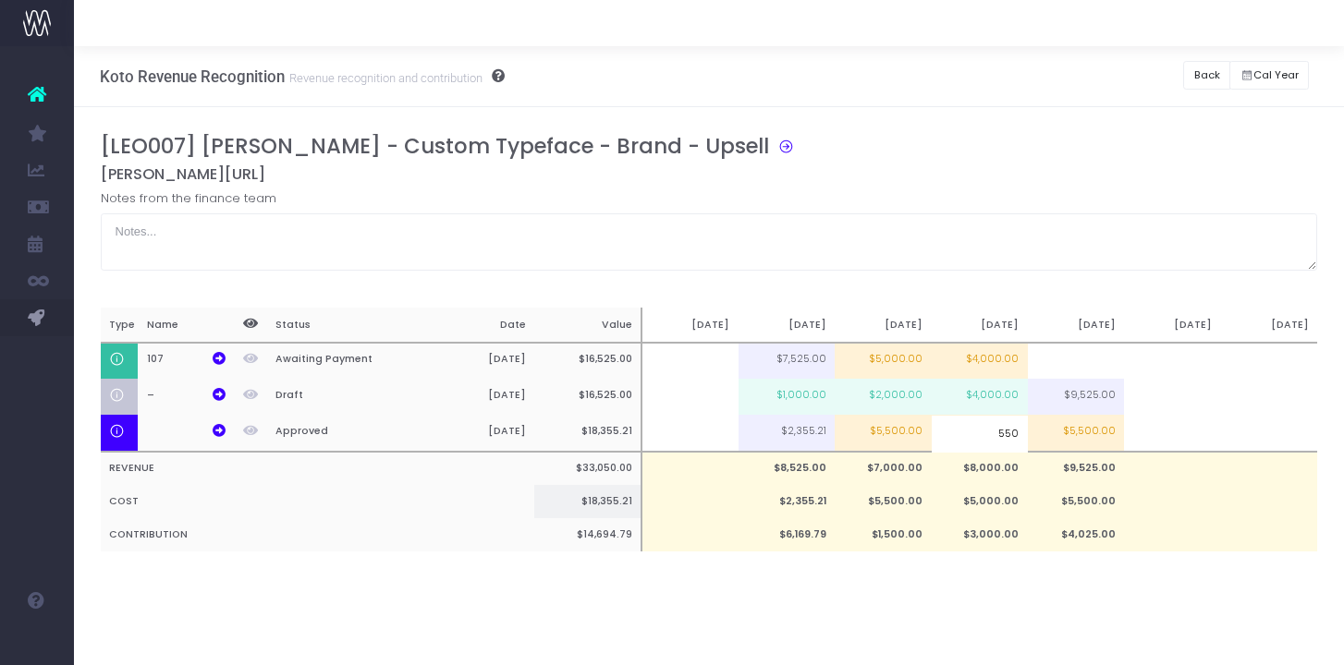
type input "5500"
click at [1186, 506] on td at bounding box center [1172, 501] width 96 height 33
click at [1187, 71] on button "Back" at bounding box center [1206, 75] width 47 height 29
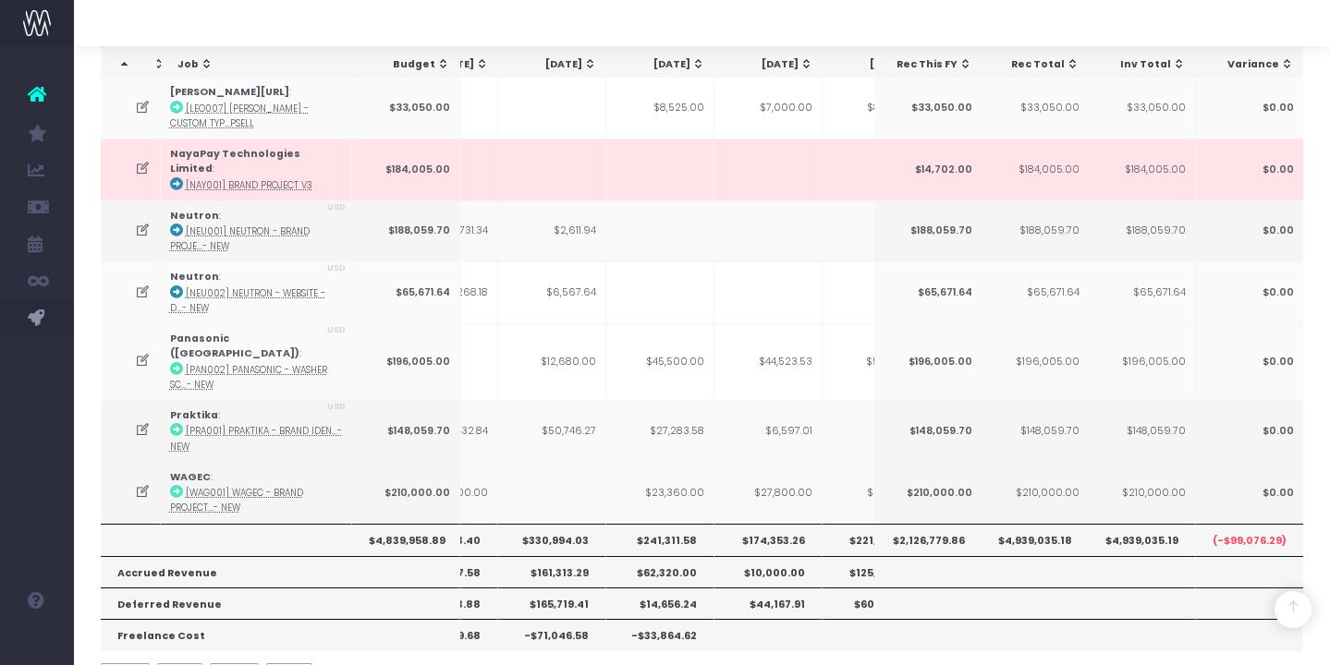
scroll to position [863, 0]
